Goal: Task Accomplishment & Management: Use online tool/utility

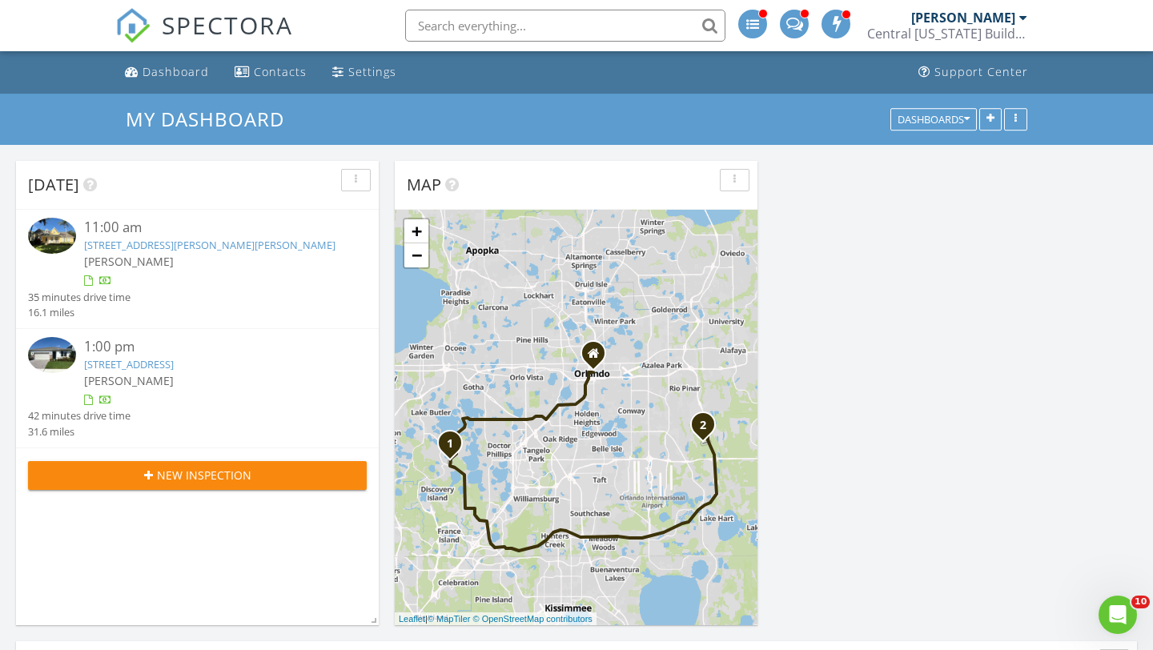
click at [114, 235] on div "11:00 am" at bounding box center [211, 228] width 254 height 20
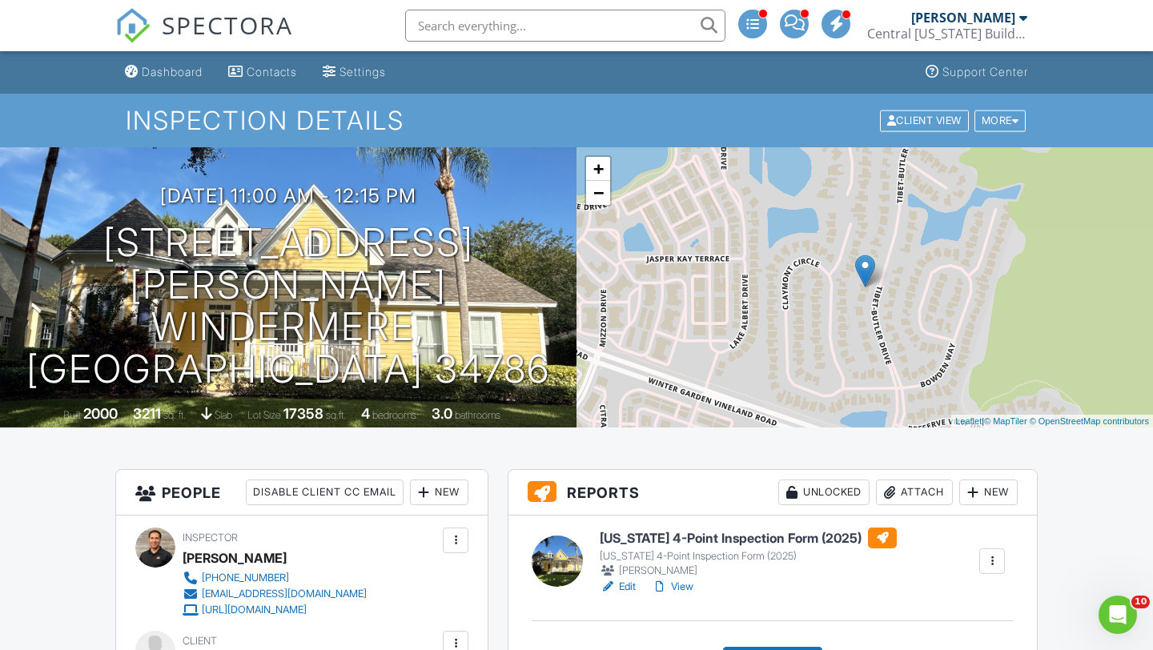
click at [651, 537] on h6 "[US_STATE] 4-Point Inspection Form (2025)" at bounding box center [747, 537] width 297 height 21
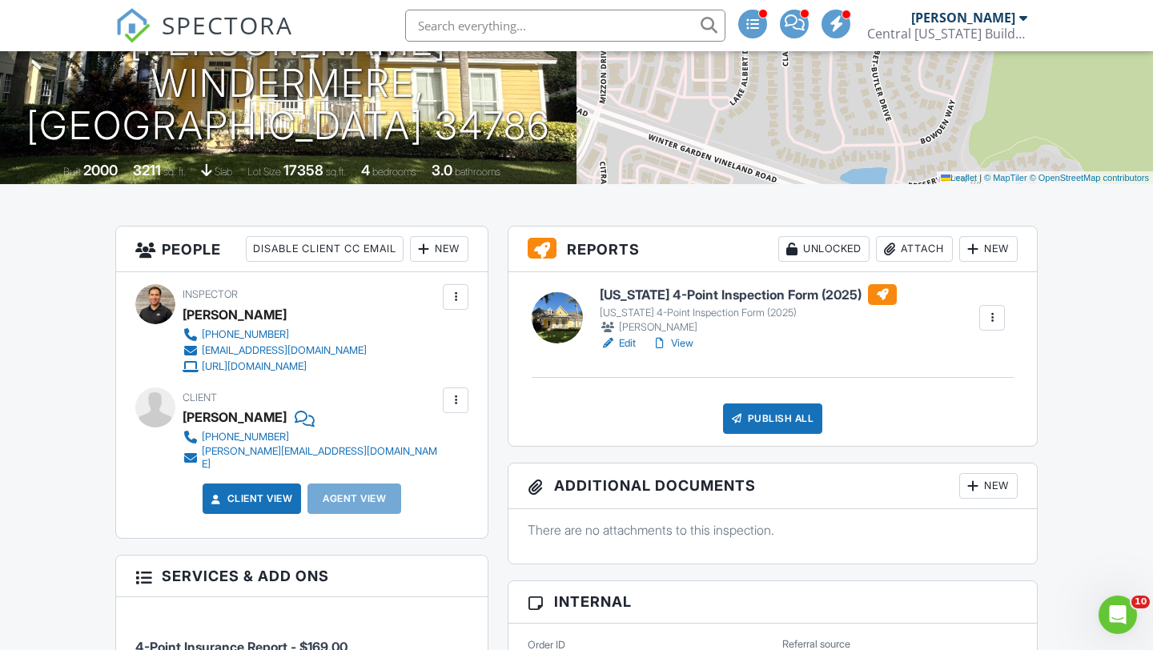
scroll to position [315, 0]
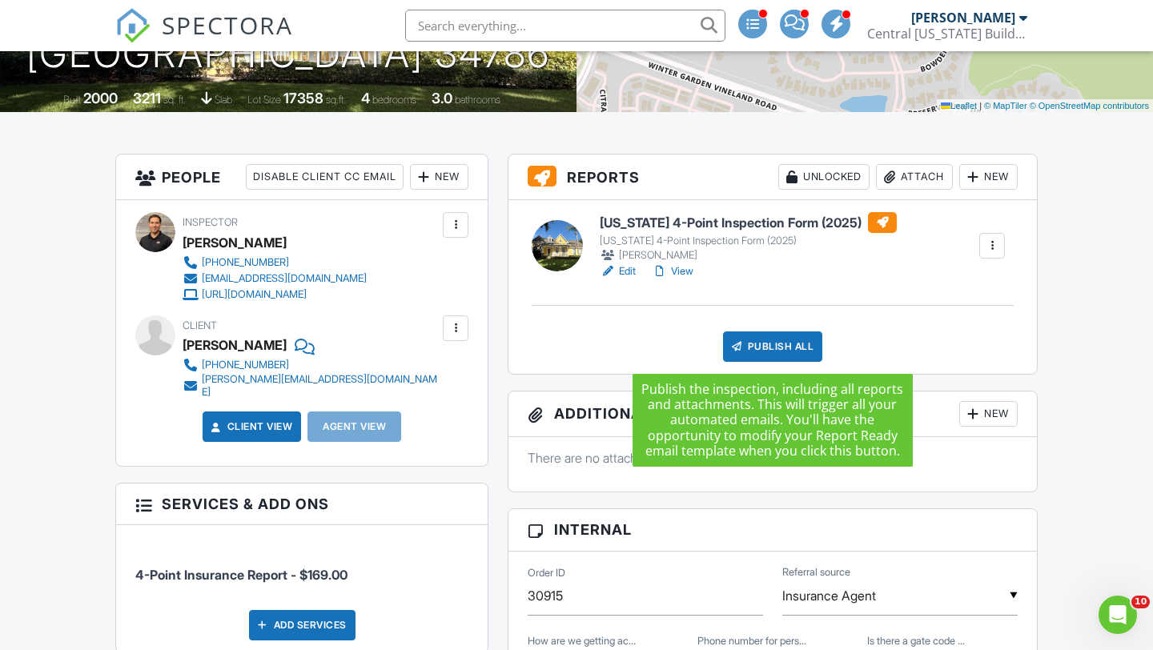
click at [784, 352] on div "Publish All" at bounding box center [773, 346] width 100 height 30
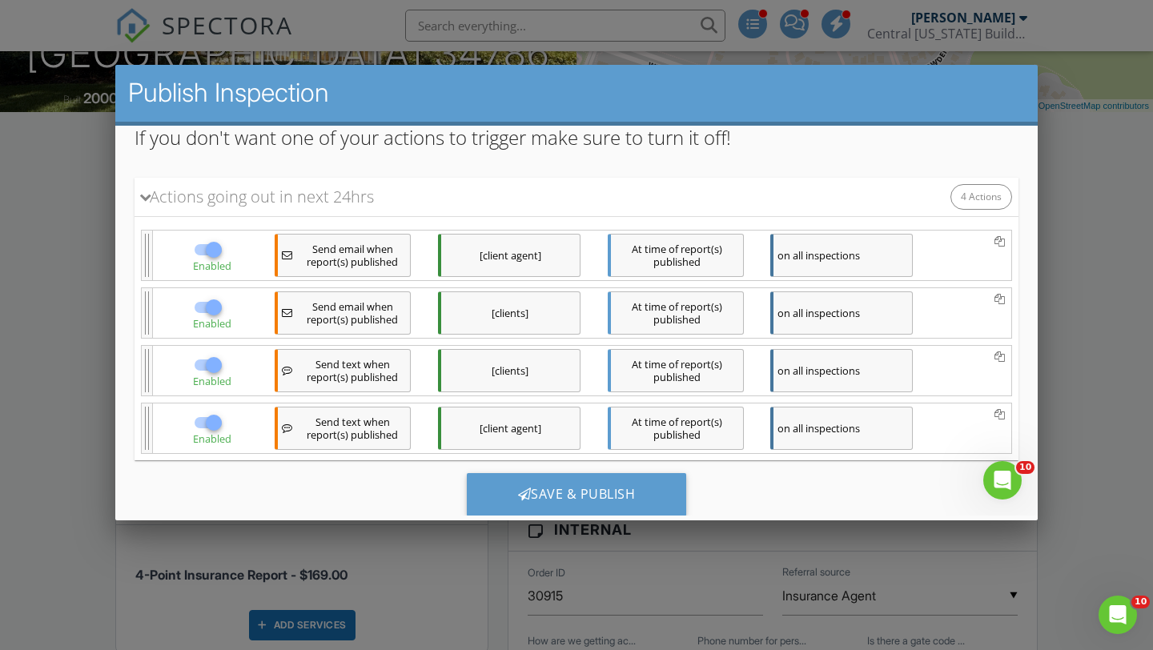
scroll to position [200, 0]
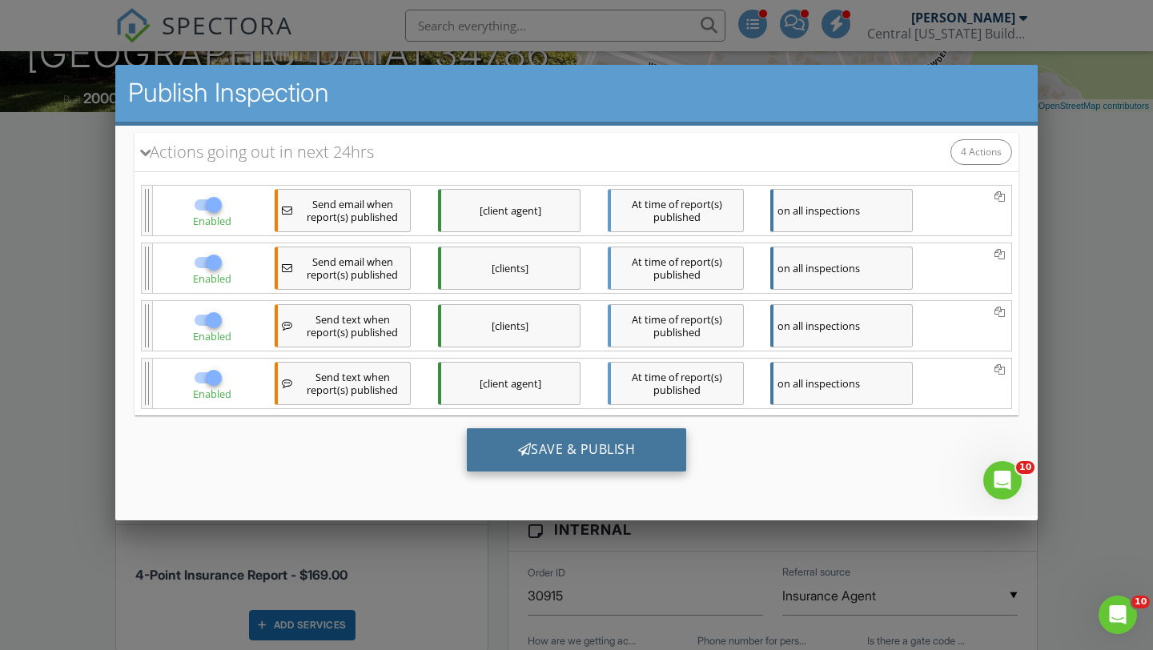
click at [589, 461] on div "Save & Publish" at bounding box center [577, 449] width 220 height 43
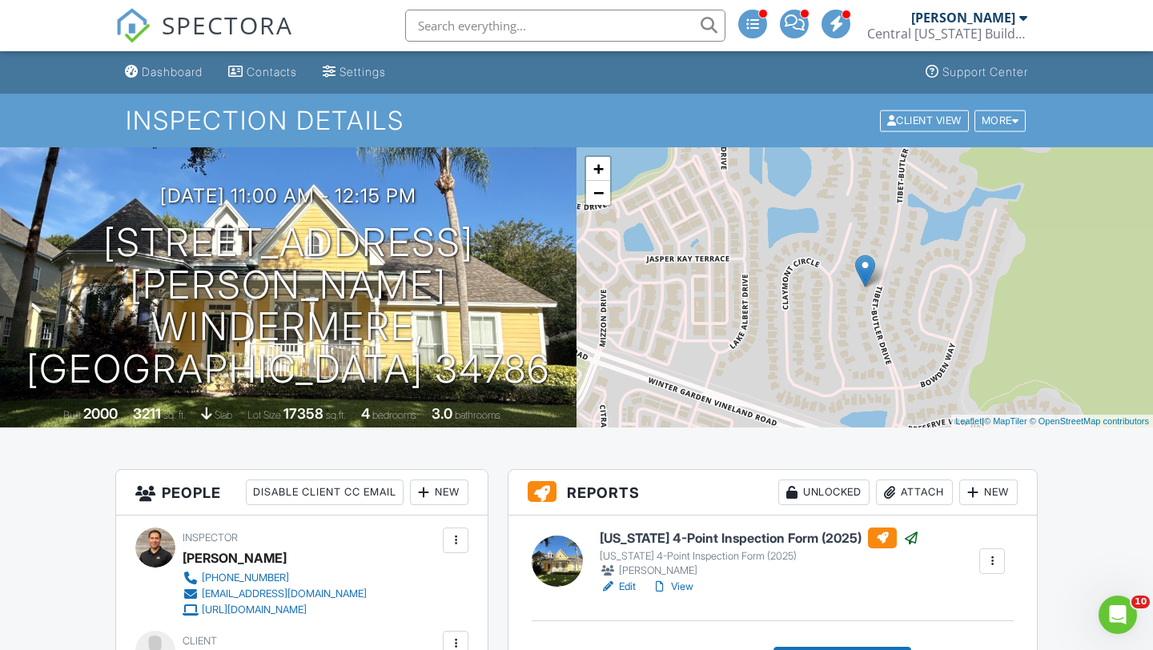
click at [1022, 22] on div at bounding box center [1023, 17] width 8 height 13
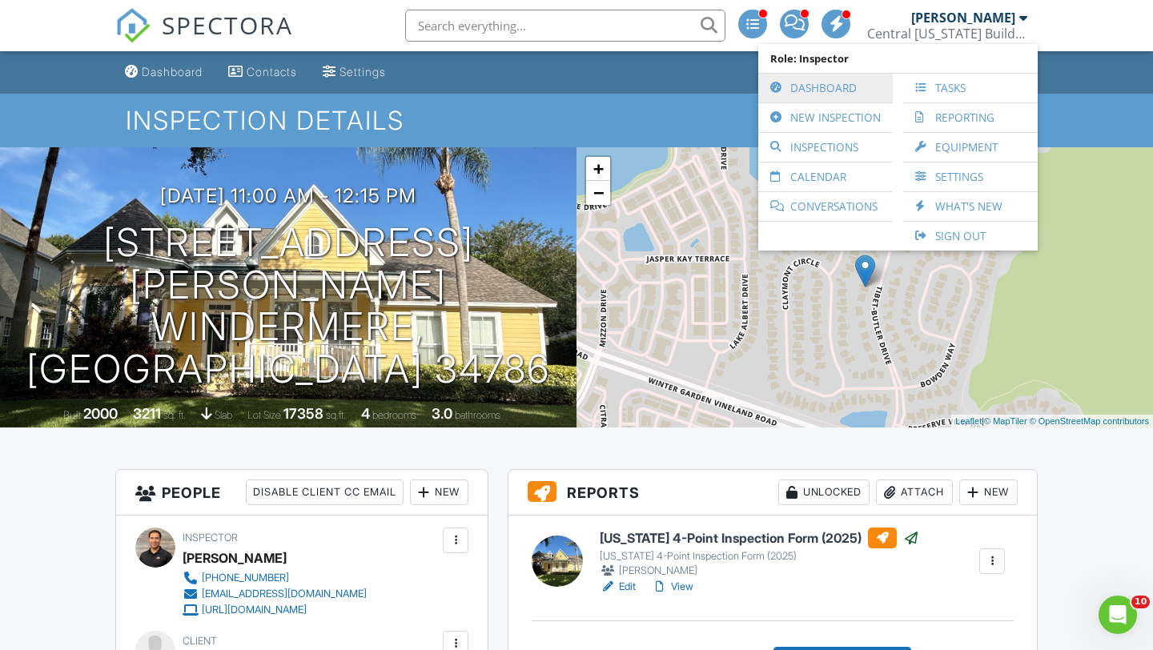
click at [816, 86] on link "Dashboard" at bounding box center [825, 88] width 118 height 29
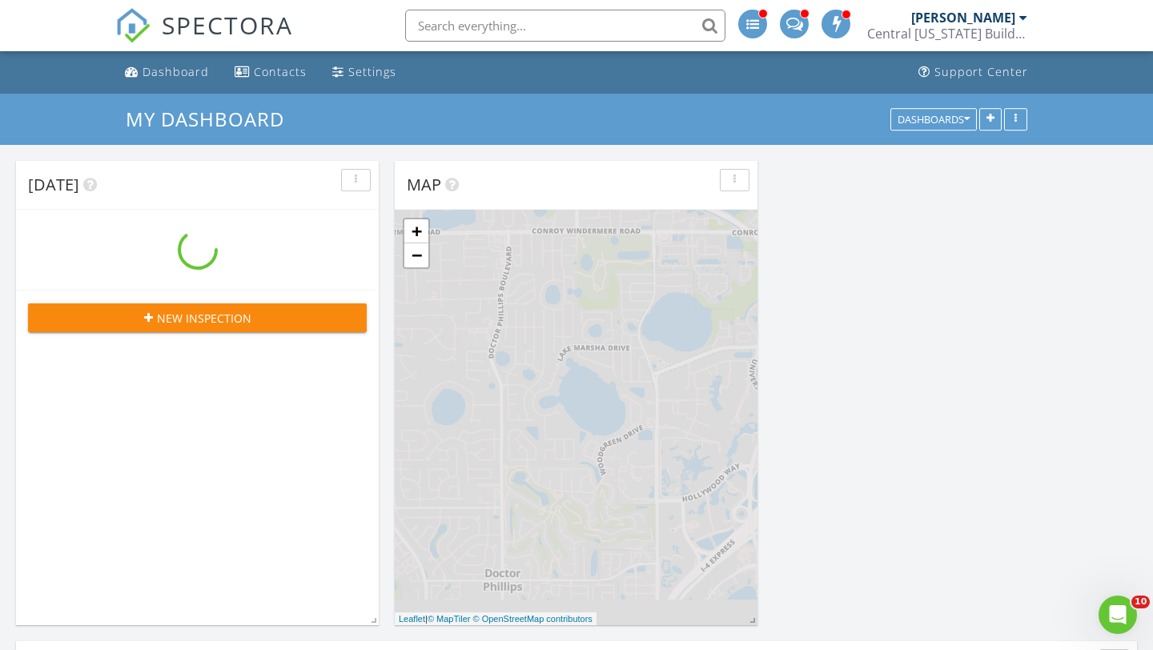
scroll to position [1297, 1153]
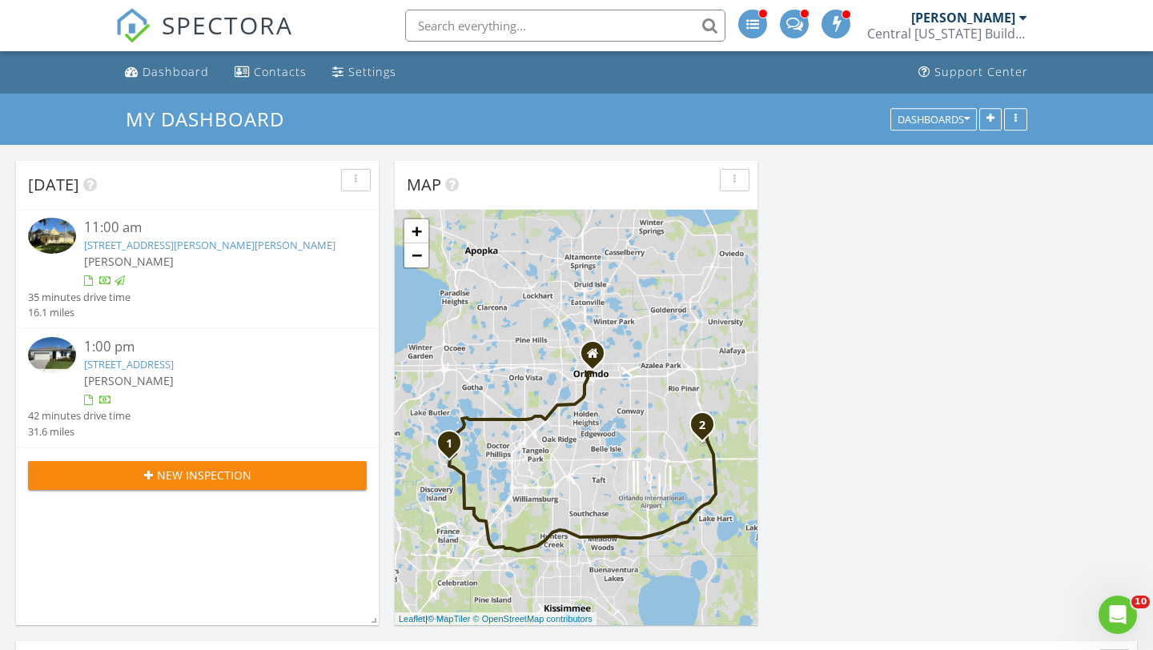
click at [95, 353] on div "1:00 pm" at bounding box center [211, 347] width 254 height 20
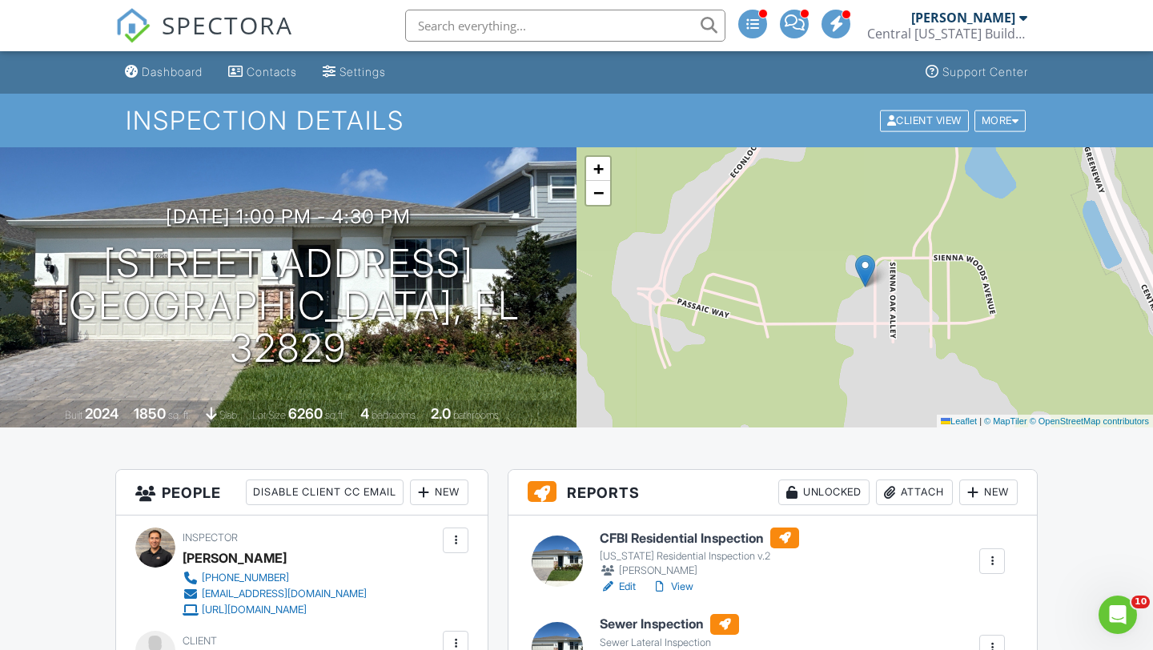
click at [658, 541] on h6 "CFBI Residential Inspection" at bounding box center [698, 537] width 199 height 21
click at [652, 631] on h6 "Sewer Inspection" at bounding box center [668, 624] width 139 height 21
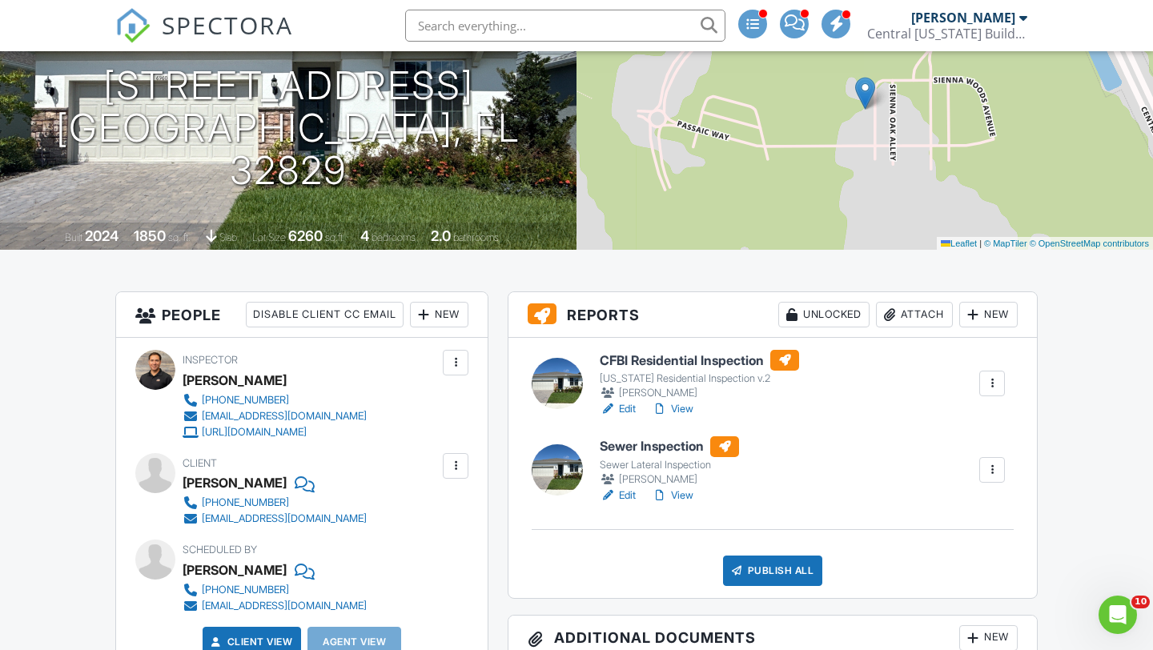
scroll to position [172, 0]
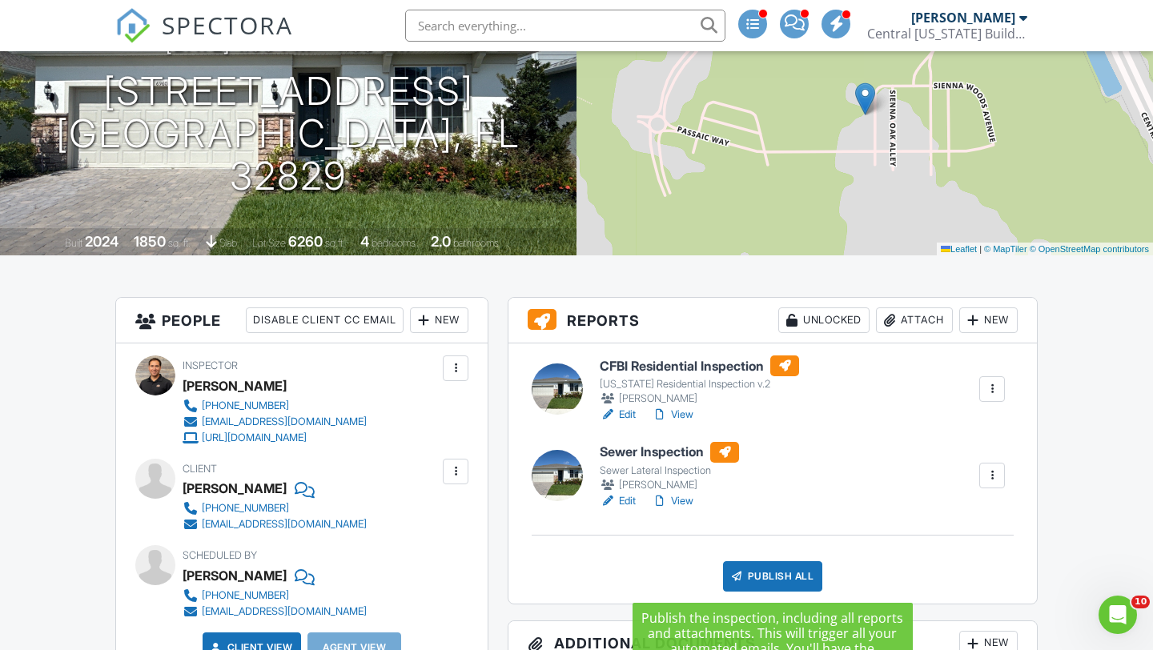
click at [770, 576] on div "Publish All" at bounding box center [773, 576] width 100 height 30
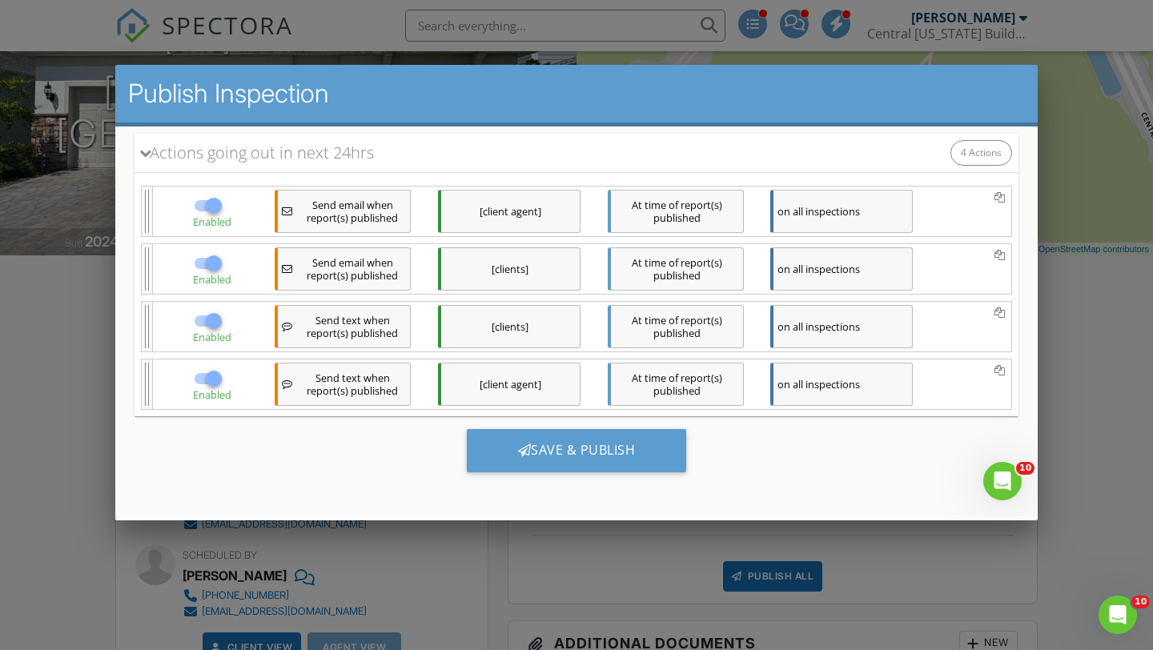
scroll to position [0, 0]
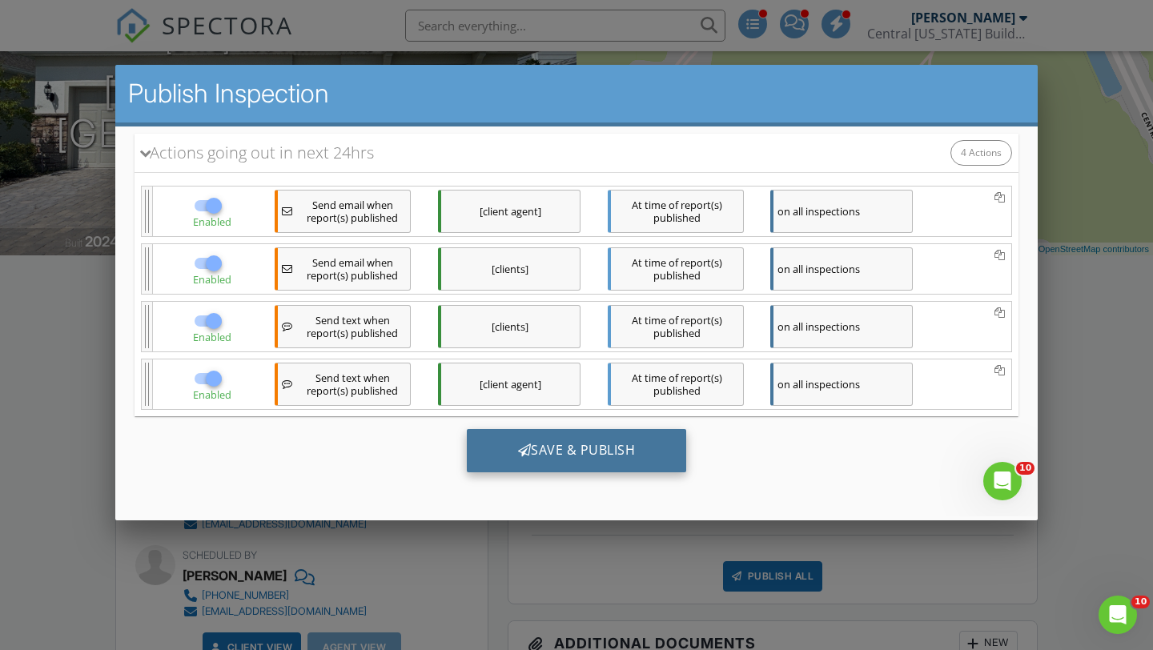
click at [651, 455] on div "Save & Publish" at bounding box center [577, 450] width 220 height 43
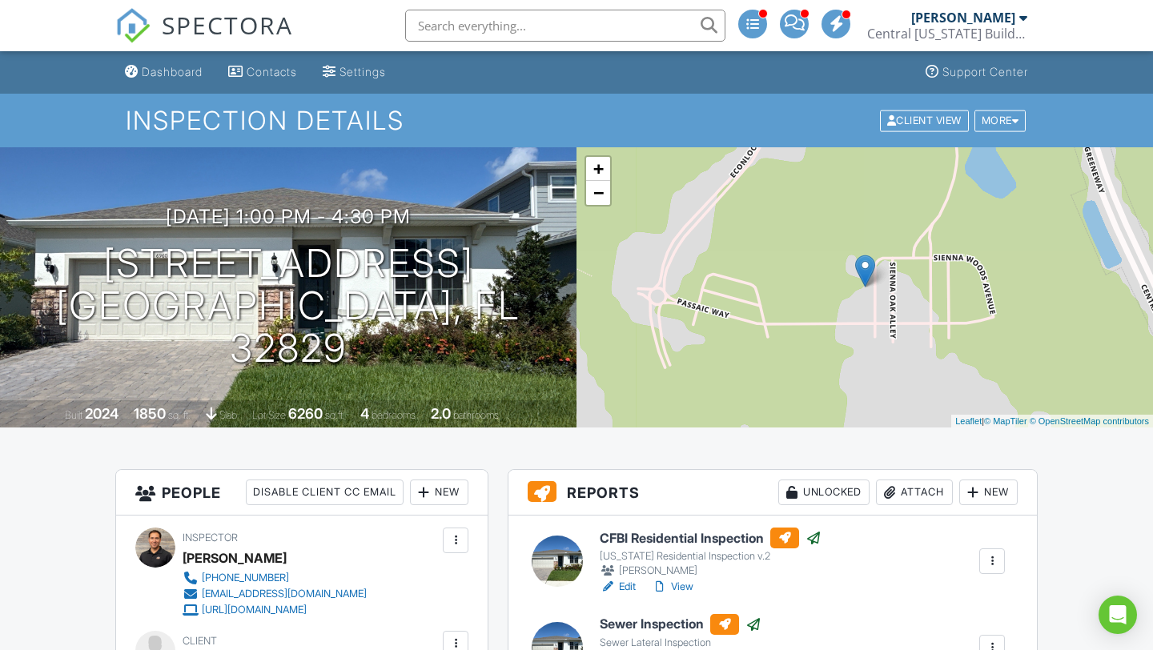
click at [1017, 21] on div "[PERSON_NAME]" at bounding box center [969, 18] width 116 height 16
